Goal: Find specific page/section: Find specific page/section

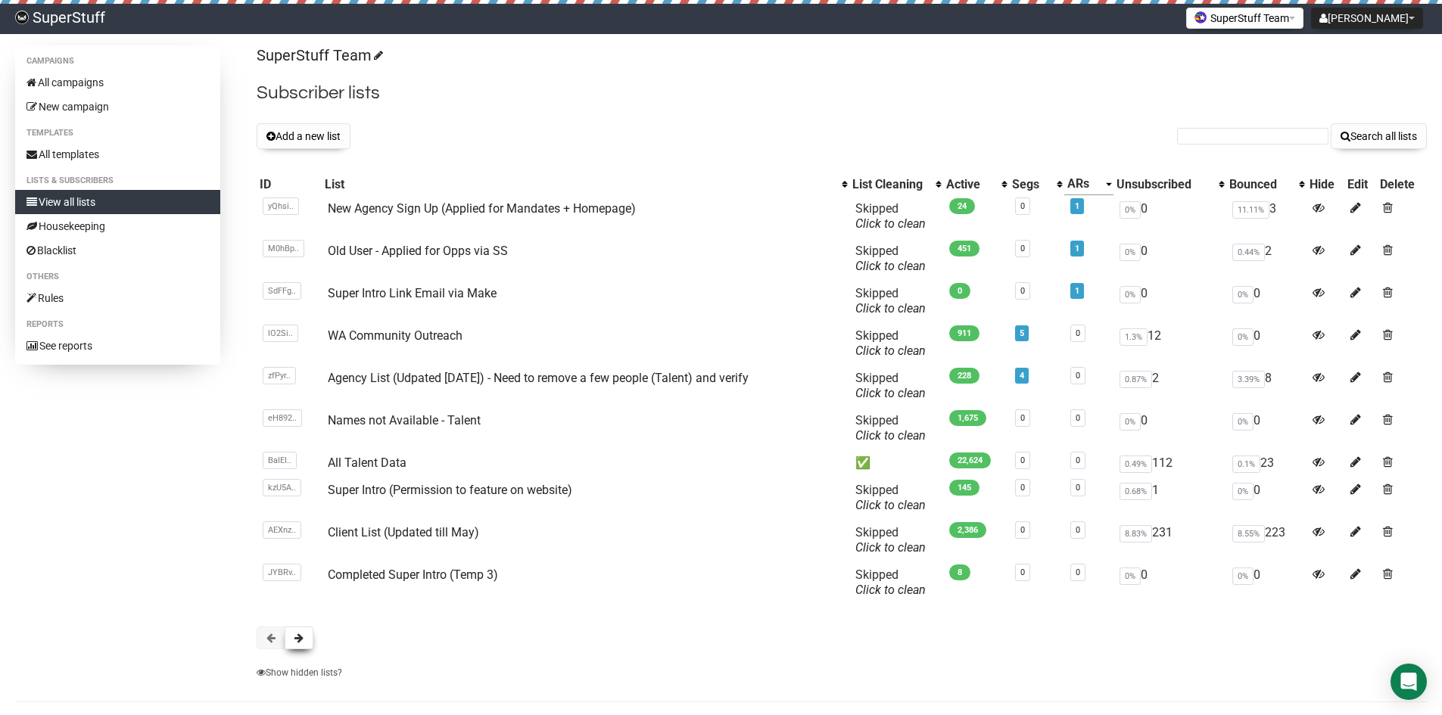
click at [302, 633] on span at bounding box center [299, 638] width 9 height 11
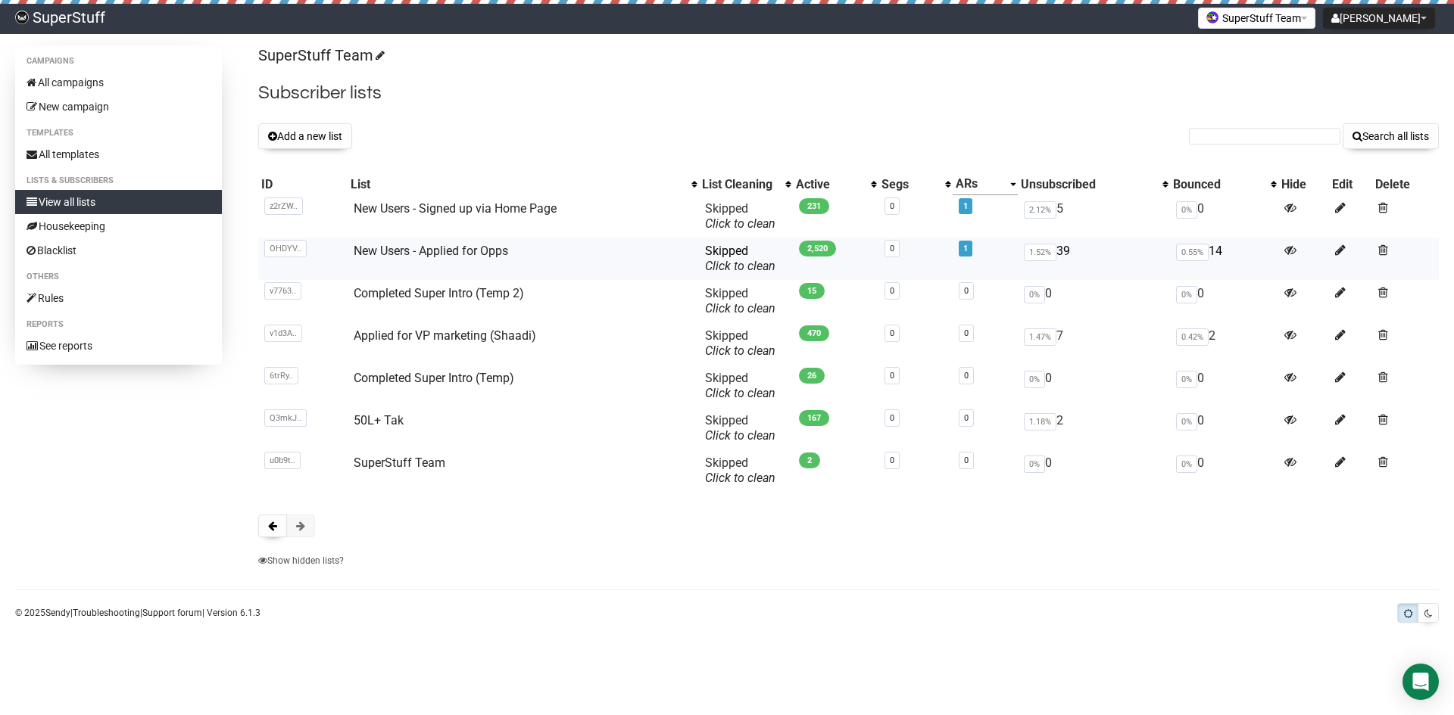
click at [443, 258] on td "New Users - Applied for Opps" at bounding box center [522, 259] width 351 height 42
click at [445, 257] on link "New Users - Applied for Opps" at bounding box center [431, 251] width 154 height 14
